Goal: Information Seeking & Learning: Learn about a topic

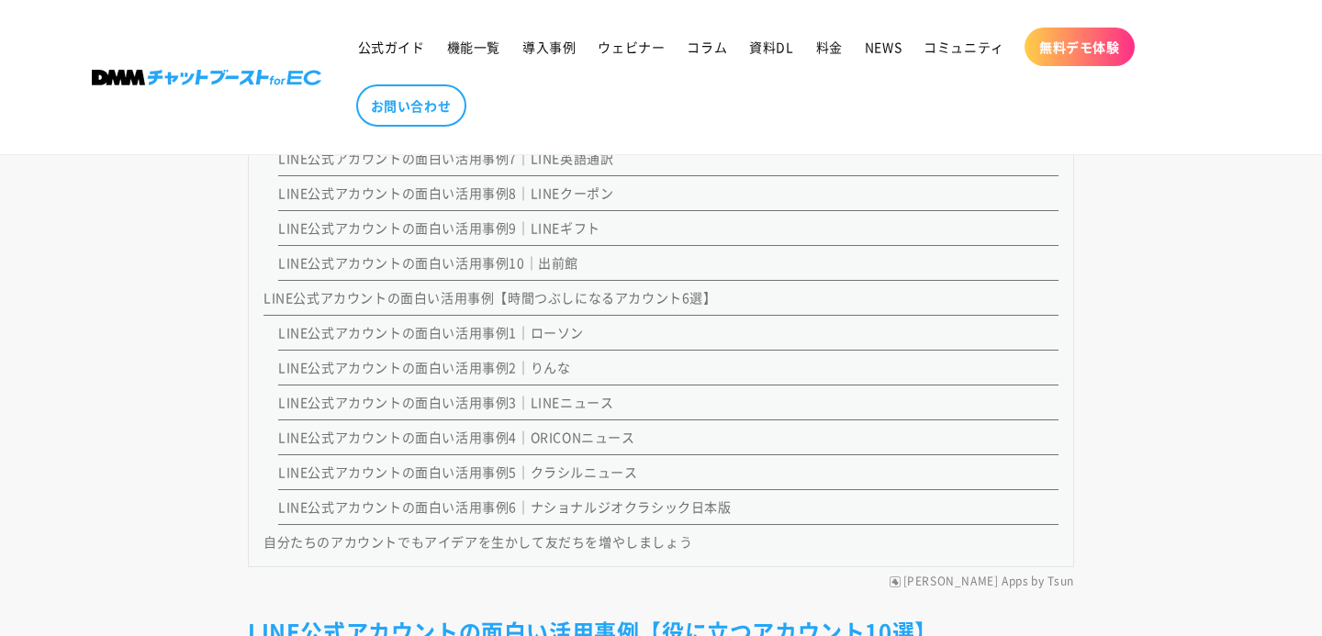
scroll to position [1967, 0]
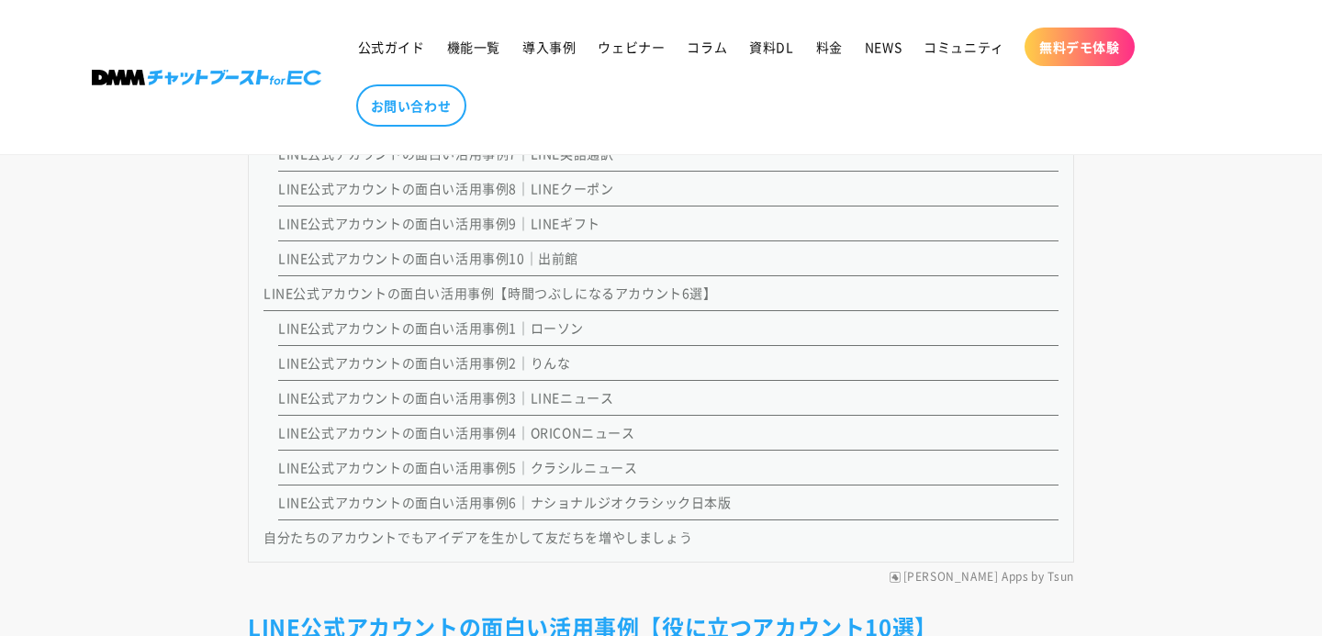
click at [559, 354] on link "LINE公式アカウントの面白い活用事例2｜りんな" at bounding box center [424, 363] width 292 height 18
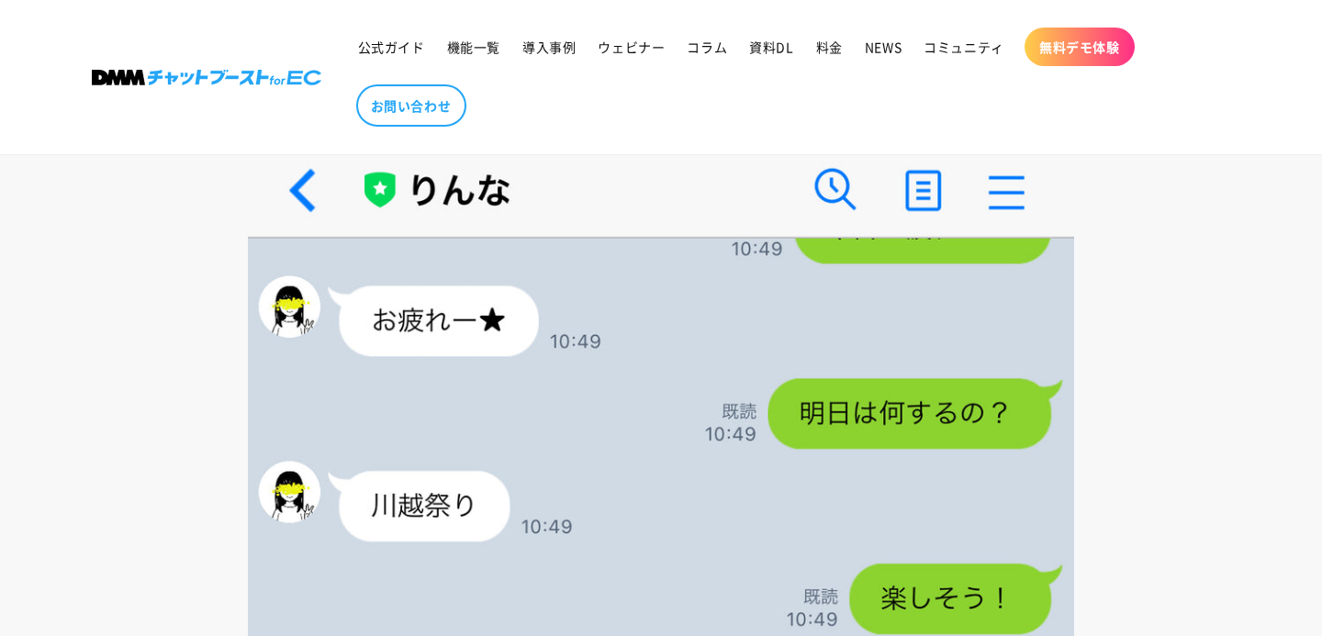
scroll to position [22875, 0]
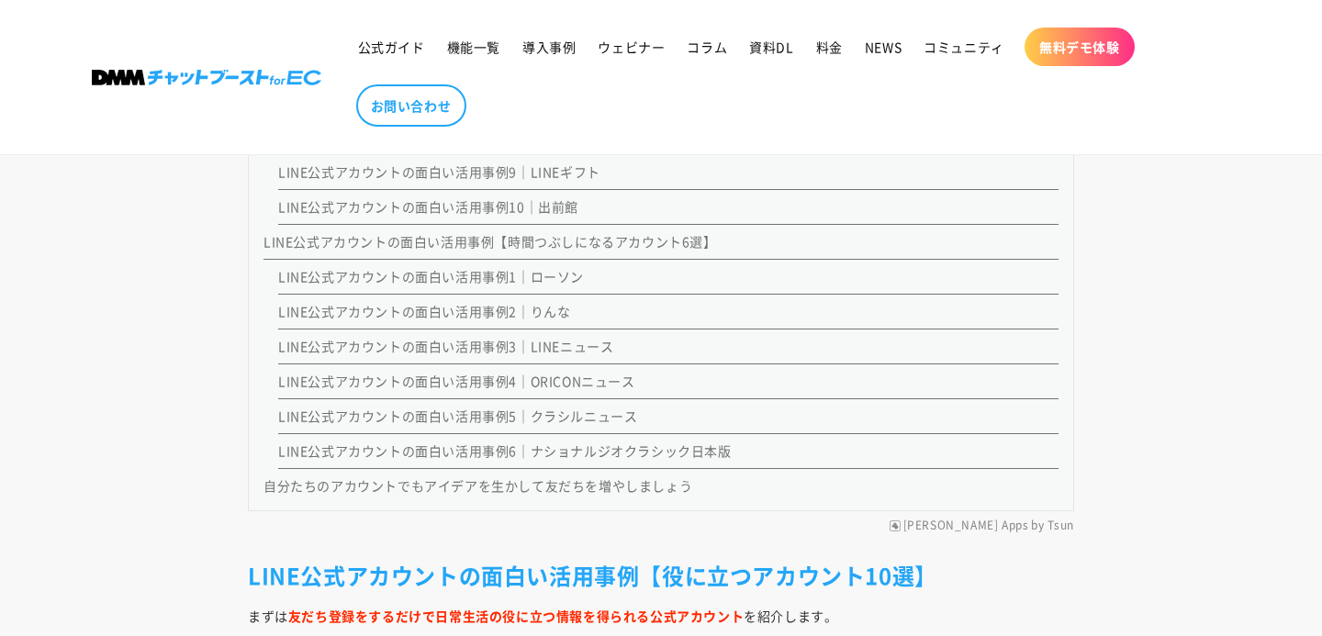
scroll to position [2020, 0]
click at [602, 380] on link "LINE公式アカウントの面白い活用事例4｜ORICONニュース" at bounding box center [456, 379] width 357 height 18
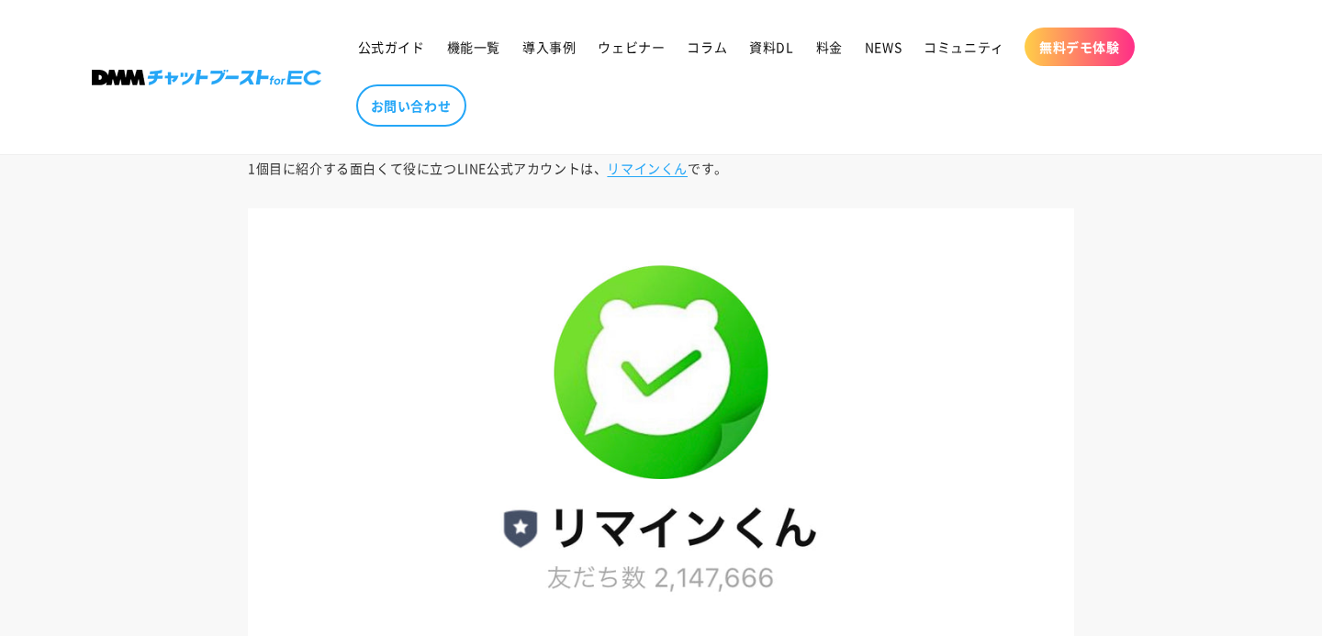
scroll to position [2784, 0]
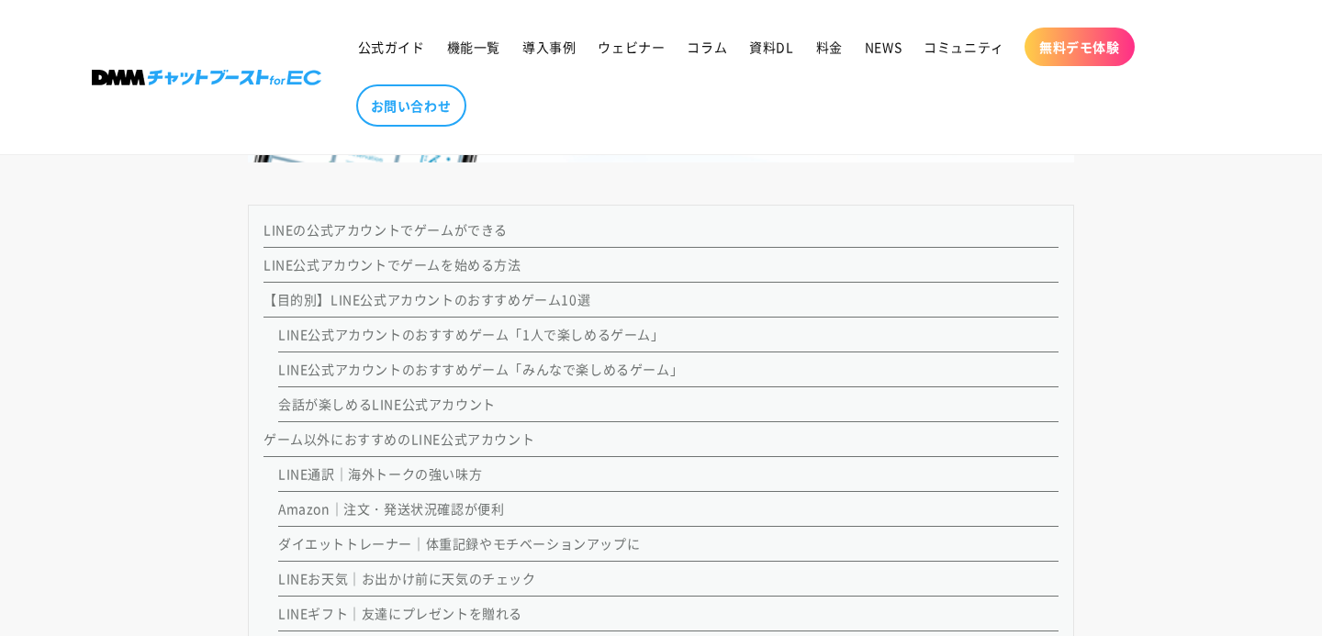
click at [516, 343] on link "LINE公式アカウントのおすすめゲーム「1人で楽しめるゲーム」" at bounding box center [471, 334] width 387 height 18
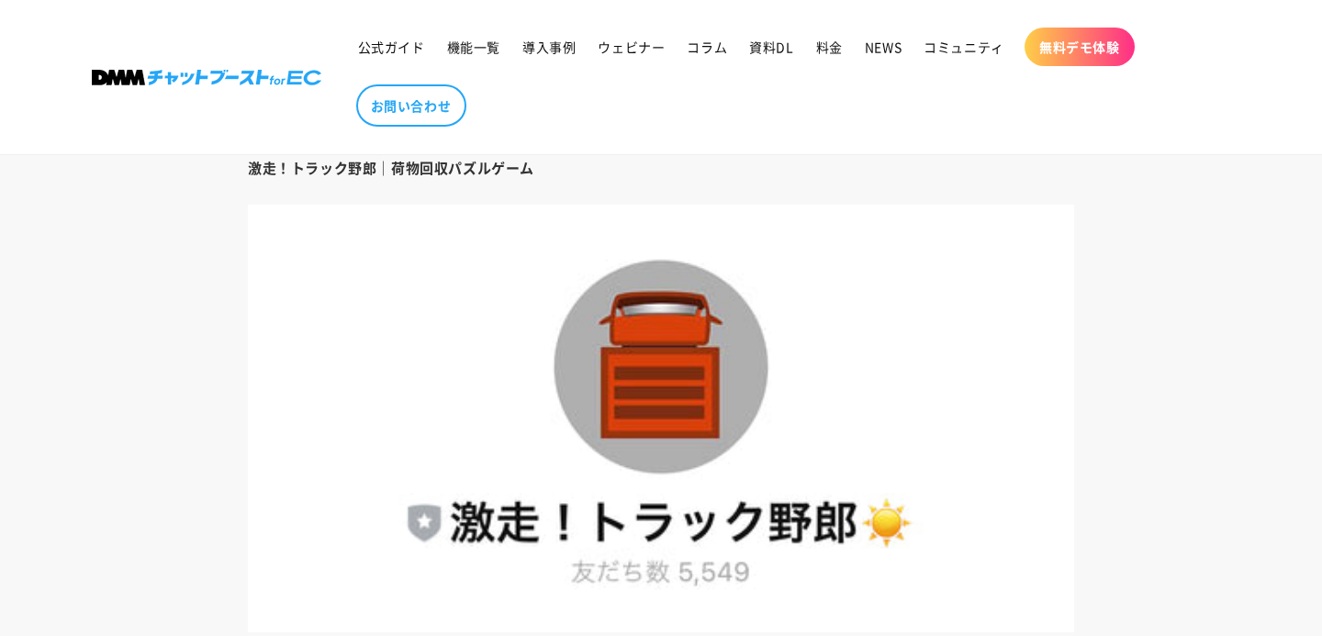
scroll to position [6076, 0]
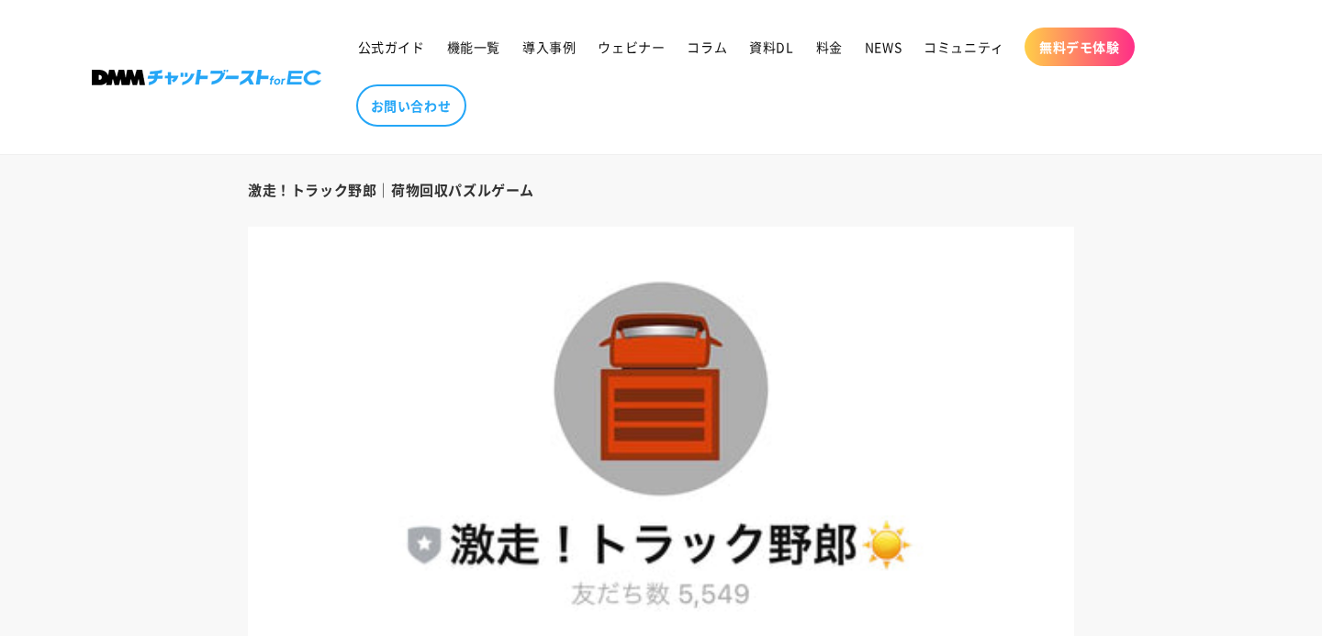
scroll to position [1553, 0]
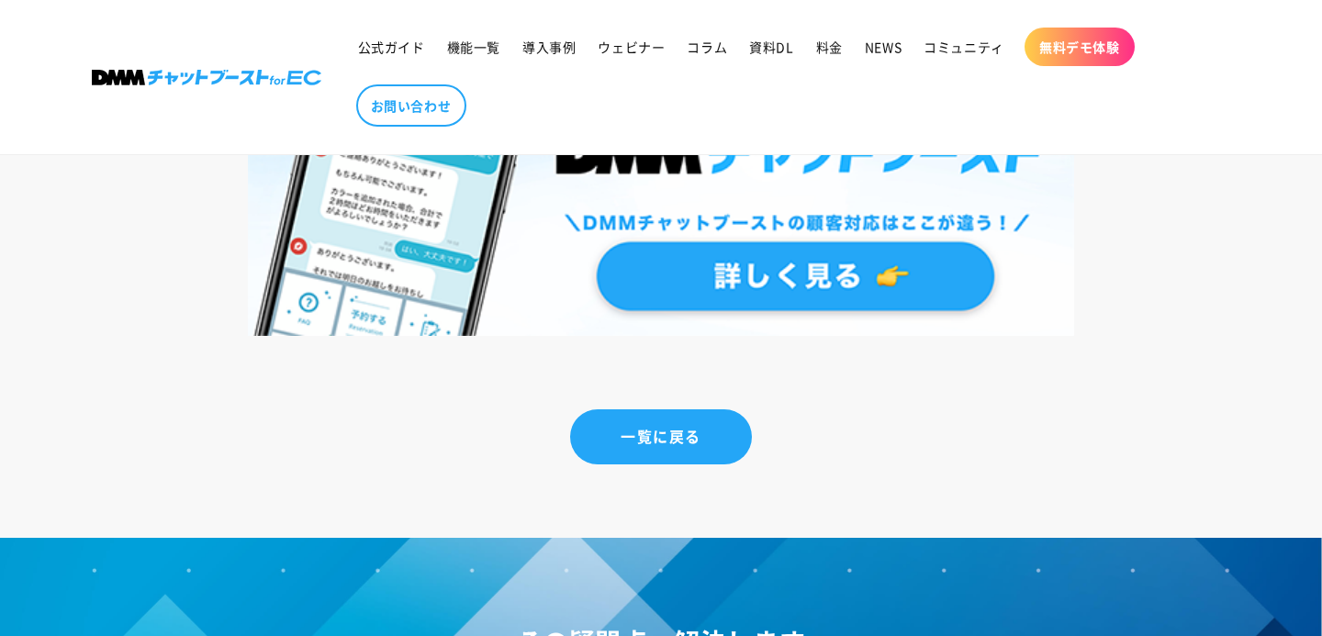
scroll to position [14998, 0]
